Goal: Check status: Check status

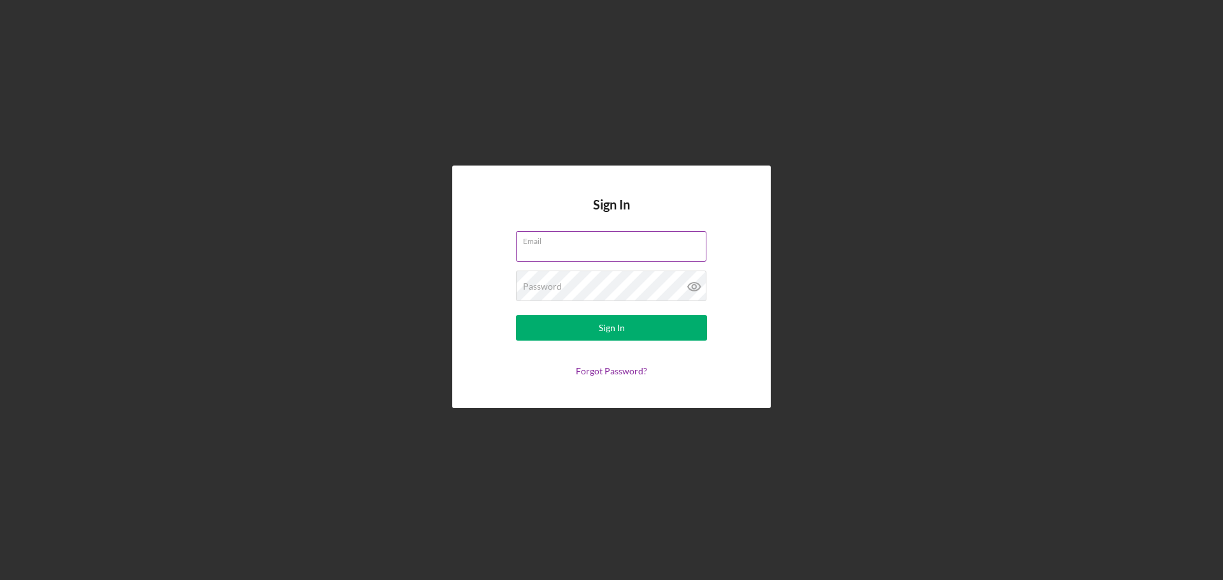
click at [613, 248] on input "Email" at bounding box center [611, 246] width 190 height 31
type input "[EMAIL_ADDRESS][DOMAIN_NAME]"
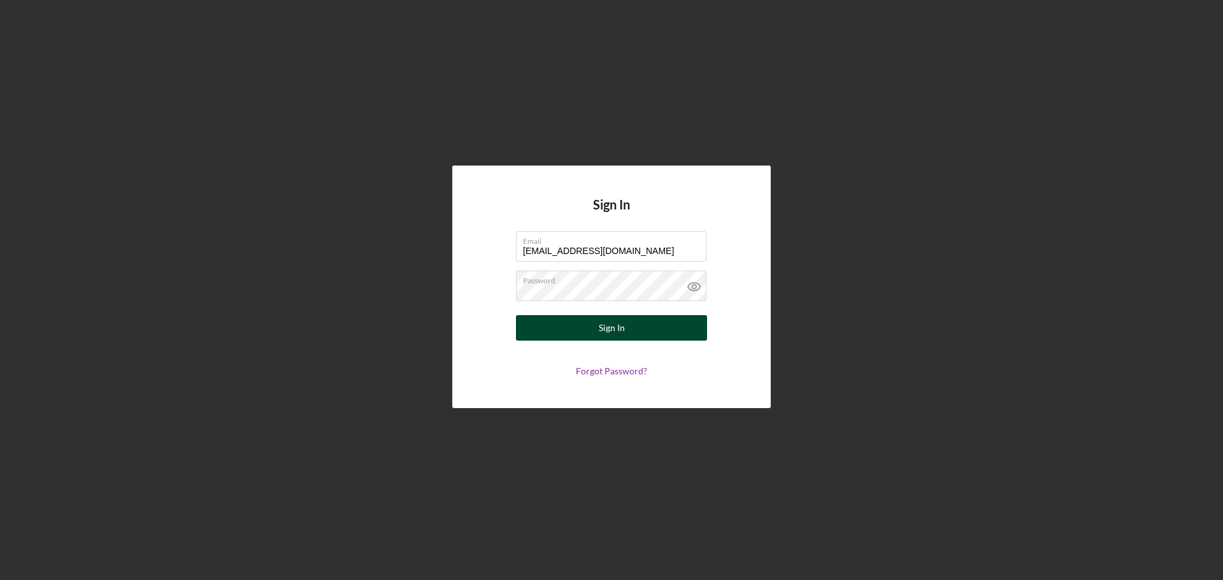
click at [642, 326] on button "Sign In" at bounding box center [611, 327] width 191 height 25
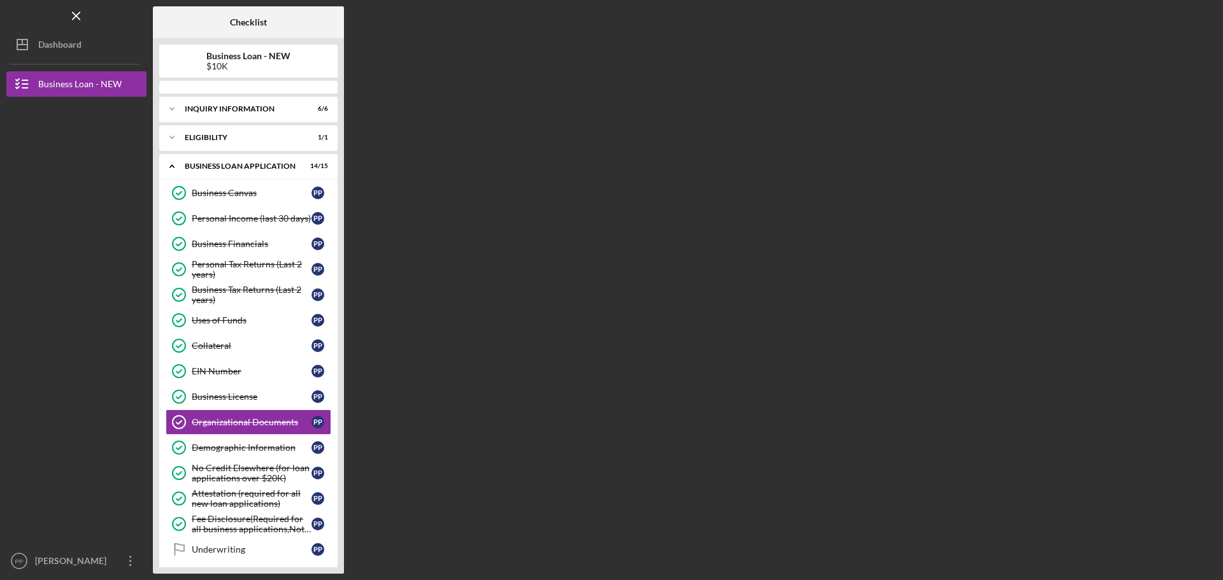
scroll to position [90, 0]
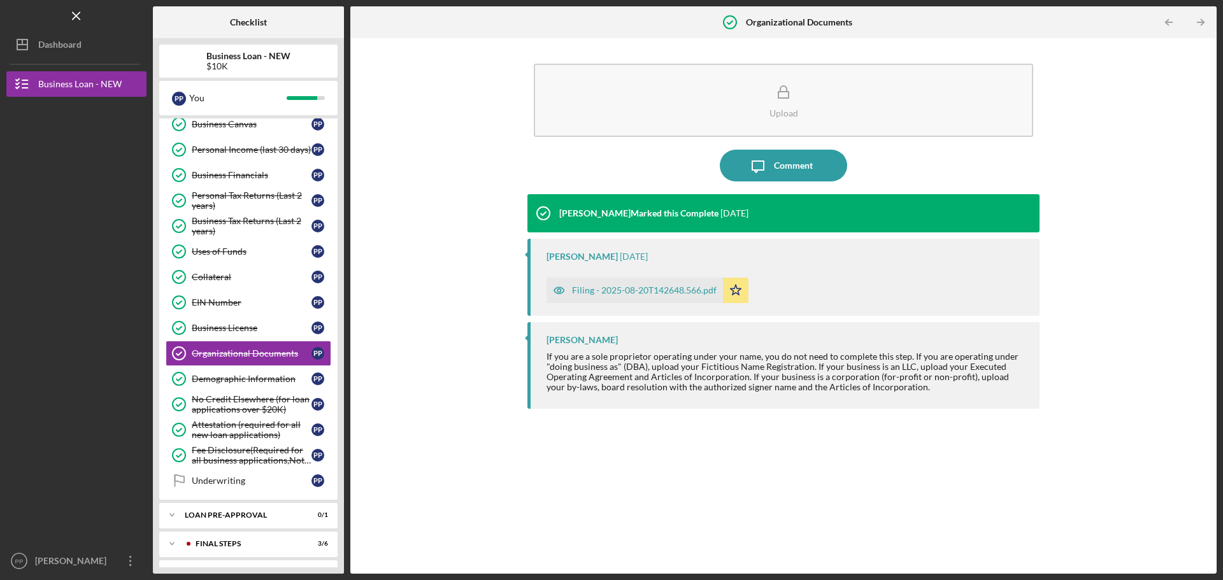
click at [448, 202] on div "Upload Icon/Message Comment [PERSON_NAME] Marked this Complete [DATE] [PERSON_N…" at bounding box center [784, 306] width 854 height 523
click at [109, 196] on div at bounding box center [76, 210] width 140 height 226
click at [230, 523] on div "Icon/Expander LOAN PRE-APPROVAL 0 / 1" at bounding box center [248, 515] width 178 height 25
click at [240, 536] on link "Loan Pre-Approval Loan Pre-Approval P P" at bounding box center [249, 541] width 166 height 25
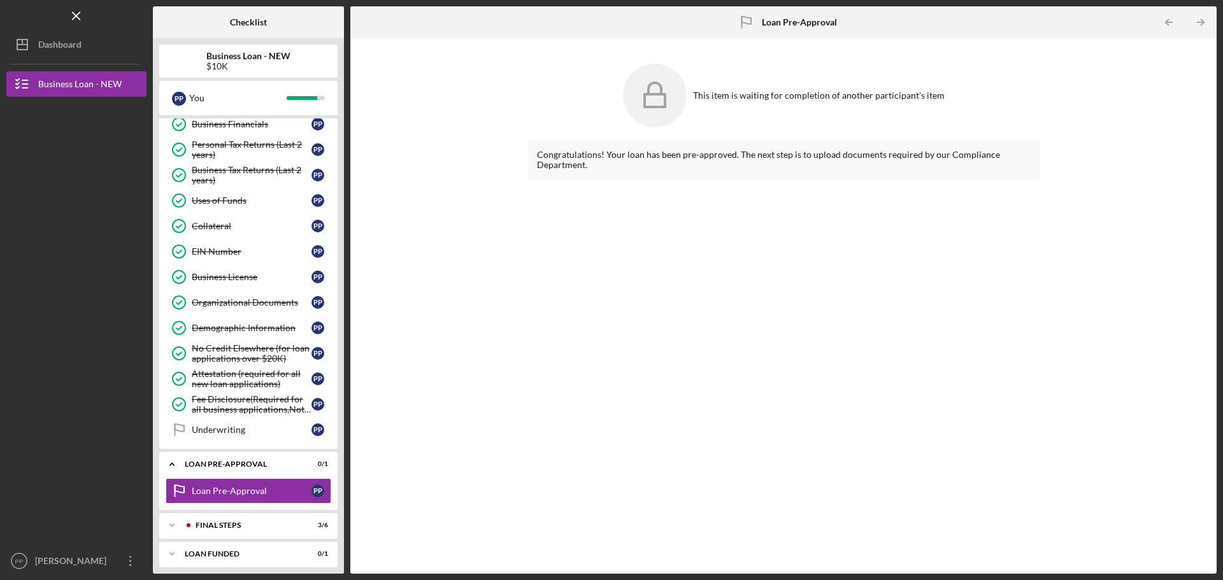
scroll to position [148, 0]
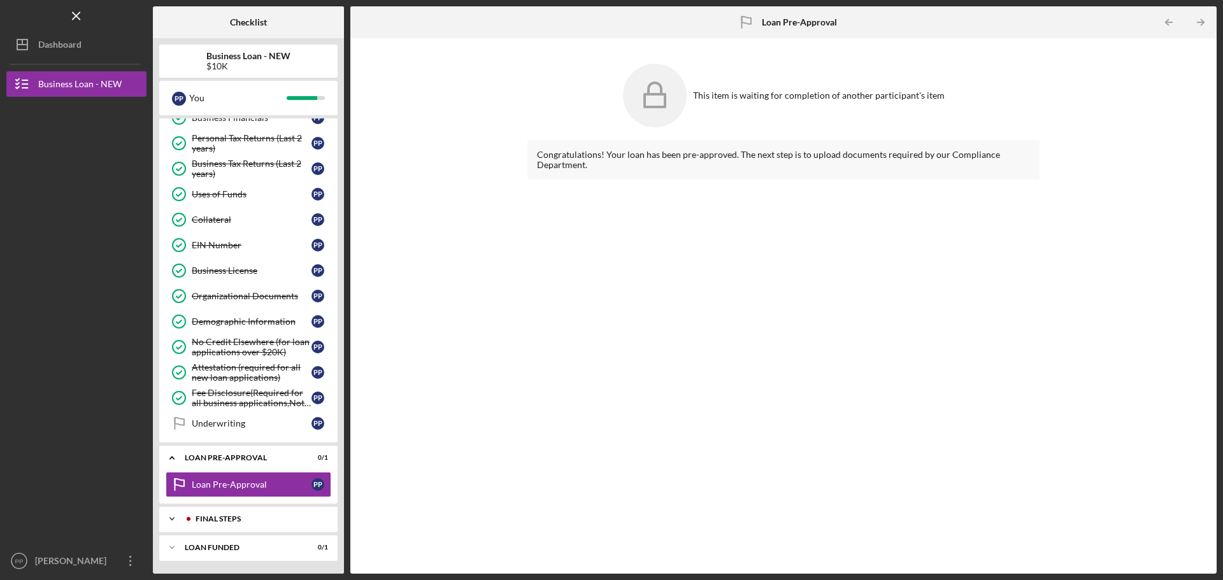
click at [255, 518] on div "FINAL STEPS" at bounding box center [259, 519] width 126 height 8
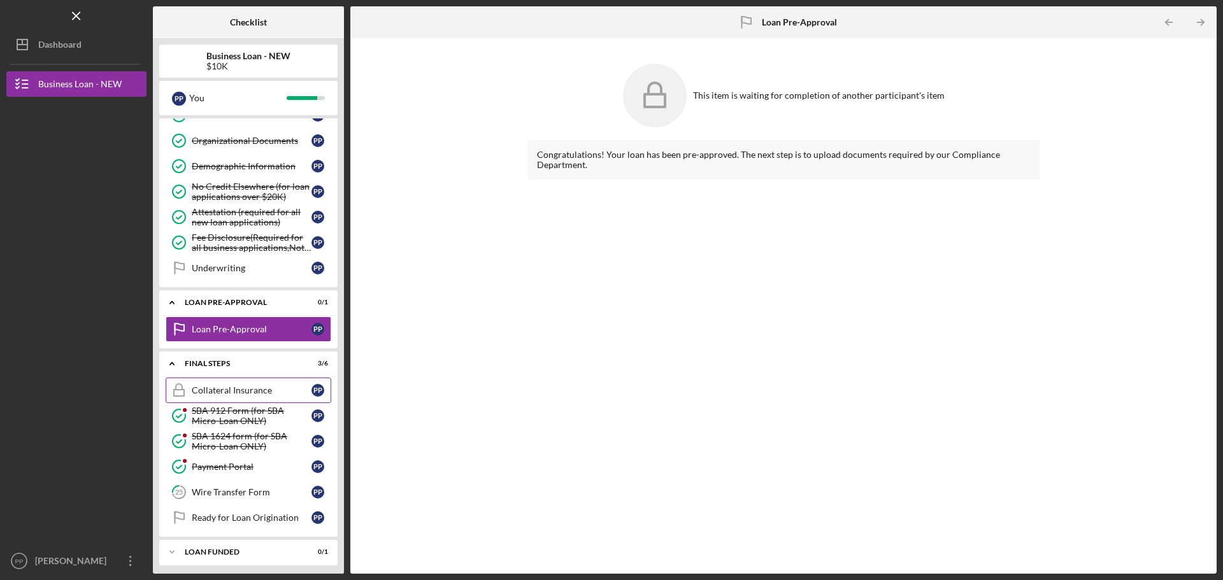
scroll to position [308, 0]
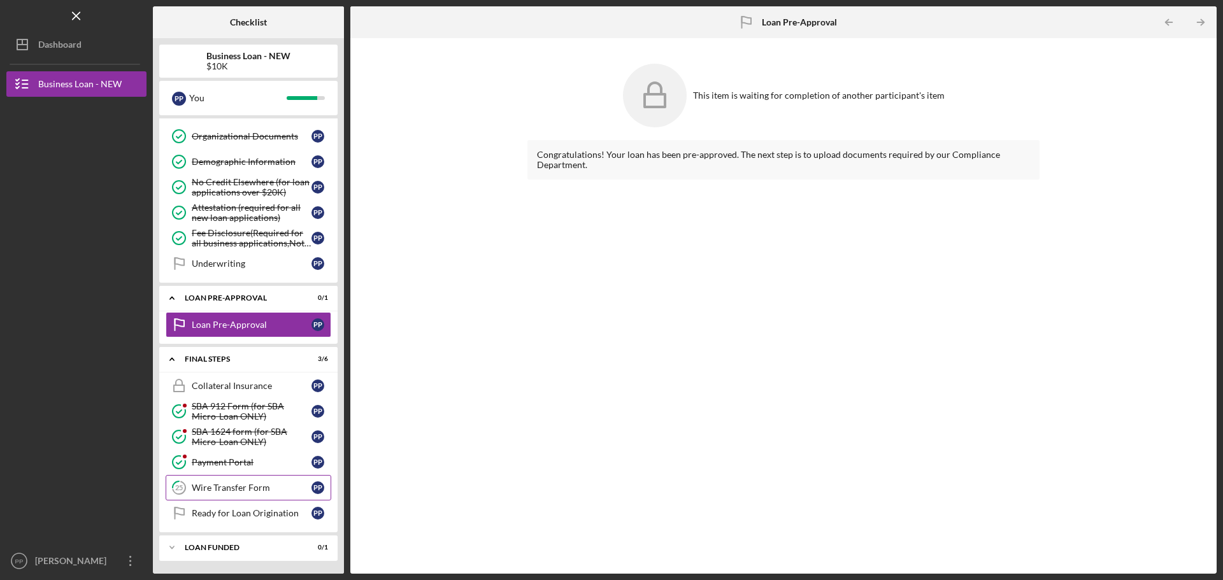
click at [246, 488] on div "Wire Transfer Form" at bounding box center [252, 488] width 120 height 10
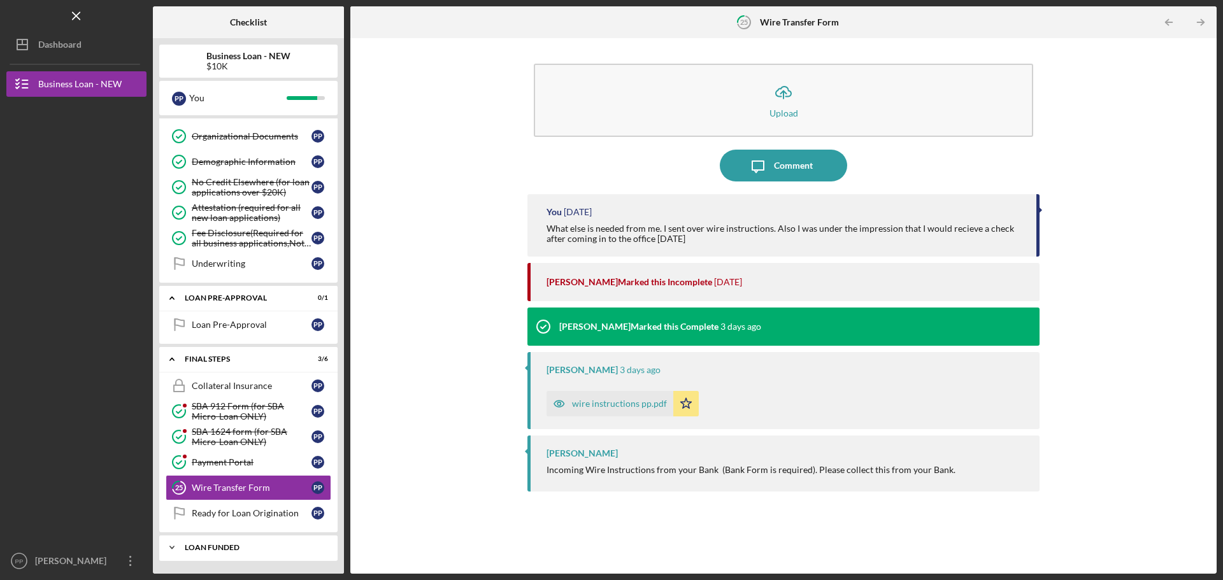
click at [220, 549] on div "LOAN FUNDED" at bounding box center [253, 548] width 137 height 8
click at [219, 545] on div "LOAN FUNDED" at bounding box center [253, 548] width 137 height 8
click at [252, 550] on div "LOAN FUNDED" at bounding box center [253, 548] width 137 height 8
click at [277, 549] on div "LOAN FUNDED" at bounding box center [253, 548] width 137 height 8
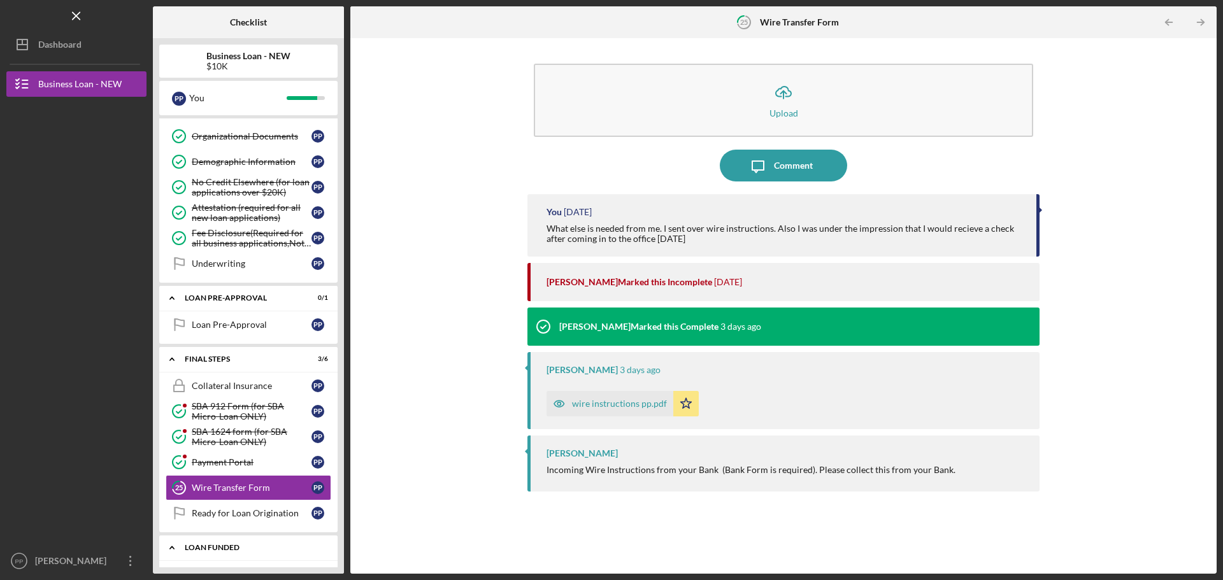
click at [200, 545] on div "LOAN FUNDED" at bounding box center [253, 548] width 137 height 8
click at [175, 547] on icon "Icon/Expander" at bounding box center [171, 547] width 25 height 25
drag, startPoint x: 175, startPoint y: 547, endPoint x: 156, endPoint y: 531, distance: 24.5
click at [168, 540] on icon "Icon/Expander" at bounding box center [171, 547] width 25 height 25
